Goal: Find specific page/section: Find specific page/section

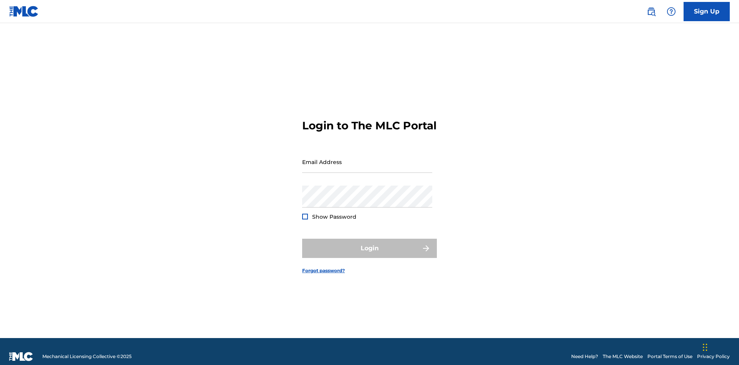
scroll to position [10, 0]
click at [367, 158] on input "Email Address" at bounding box center [367, 162] width 130 height 22
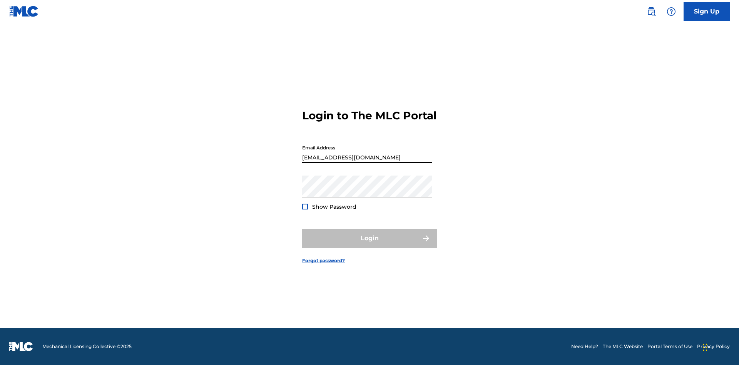
type input "Duke.McTesterson@gmail.com"
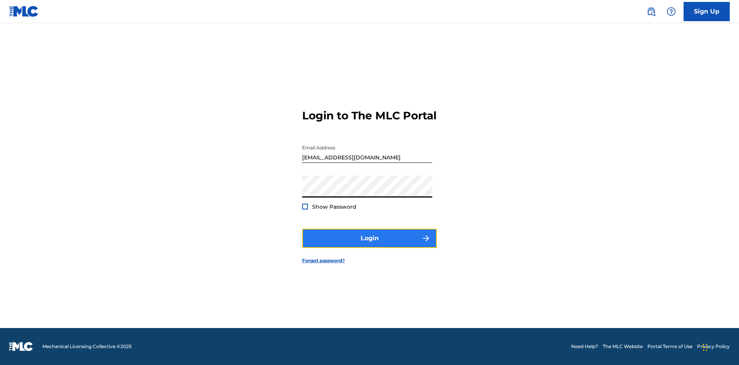
click at [369, 245] on button "Login" at bounding box center [369, 238] width 135 height 19
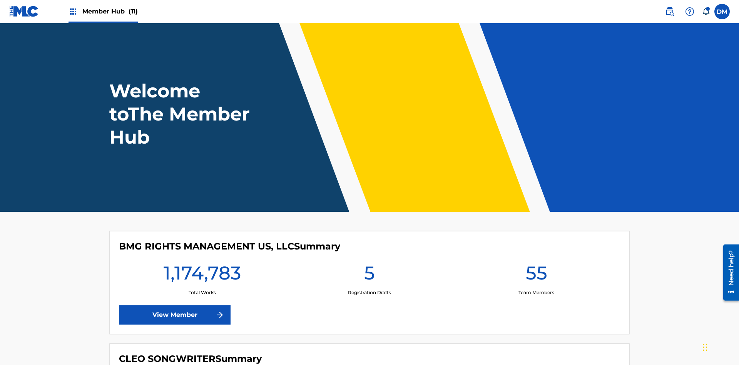
click at [110, 11] on span "Member Hub (11)" at bounding box center [109, 11] width 55 height 9
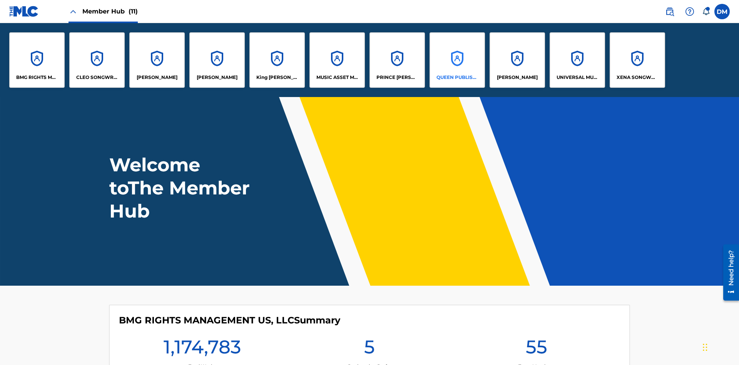
click at [457, 77] on p "QUEEN PUBLISHA" at bounding box center [457, 77] width 42 height 7
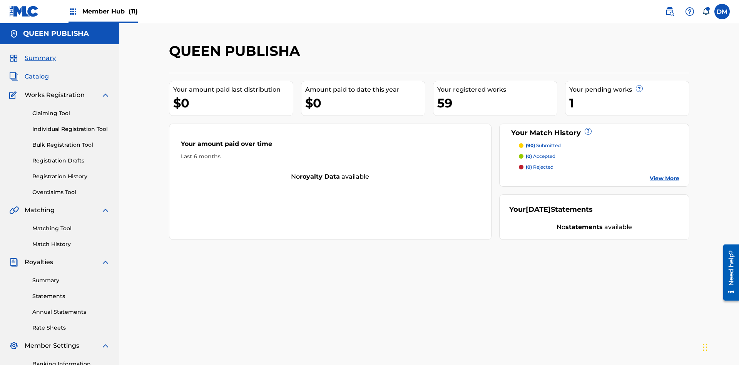
click at [37, 72] on span "Catalog" at bounding box center [37, 76] width 24 height 9
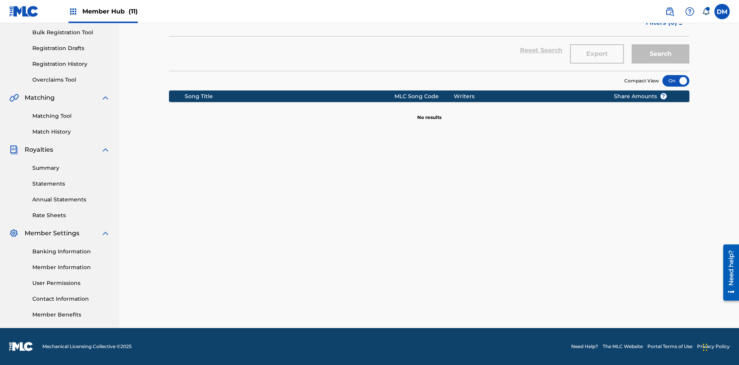
click at [676, 81] on div at bounding box center [675, 81] width 27 height 12
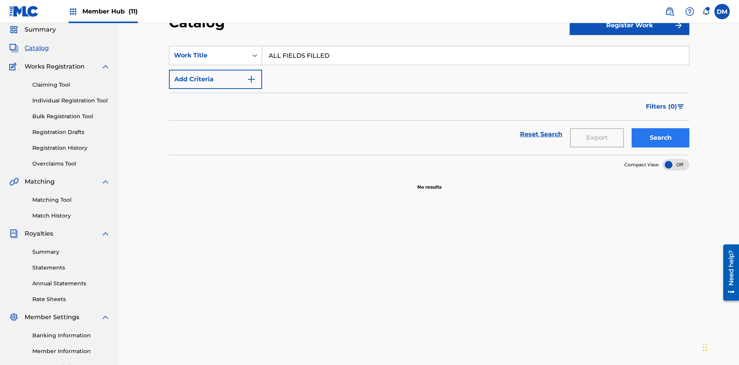
type input "ALL FIELDS FILLED"
click at [660, 128] on button "Search" at bounding box center [660, 137] width 58 height 19
